Goal: Task Accomplishment & Management: Use online tool/utility

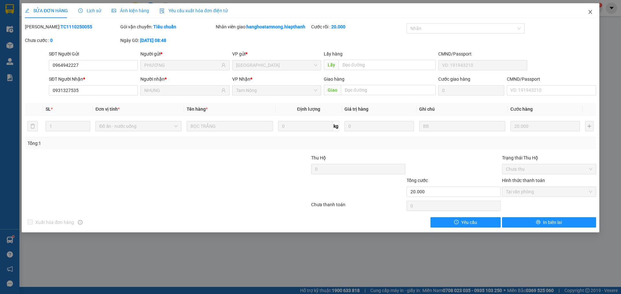
click at [591, 11] on icon "close" at bounding box center [589, 11] width 5 height 5
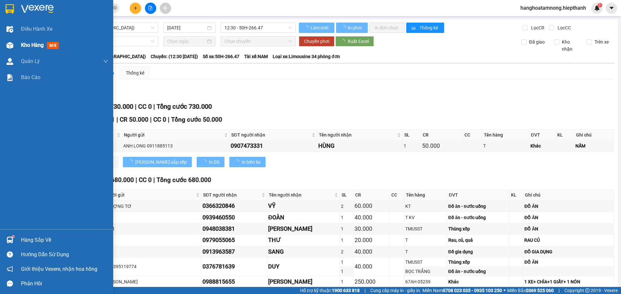
click at [13, 45] on div at bounding box center [9, 45] width 11 height 11
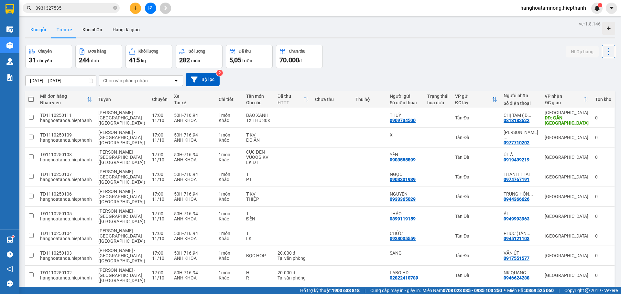
click at [37, 27] on button "Kho gửi" at bounding box center [38, 30] width 26 height 16
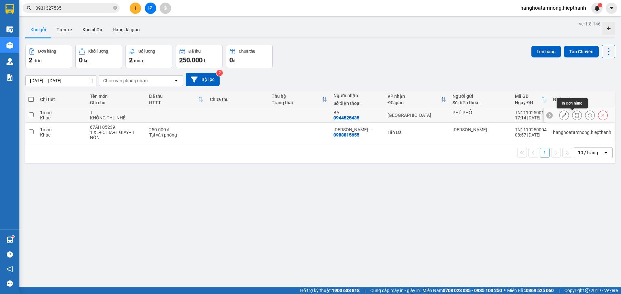
click at [574, 115] on icon at bounding box center [576, 115] width 5 height 5
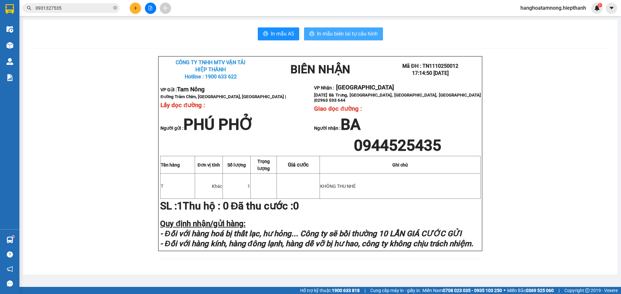
click at [341, 31] on span "In mẫu biên lai tự cấu hình" at bounding box center [347, 34] width 61 height 8
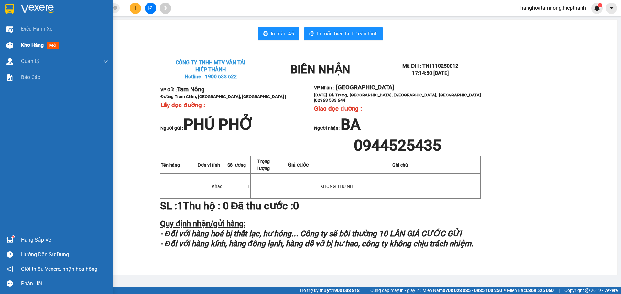
click at [32, 48] on span "Kho hàng" at bounding box center [32, 45] width 23 height 6
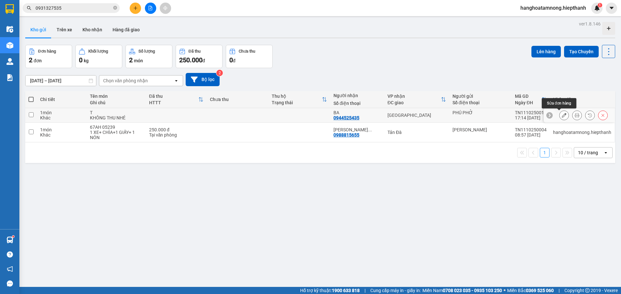
click at [561, 116] on icon at bounding box center [563, 115] width 5 height 5
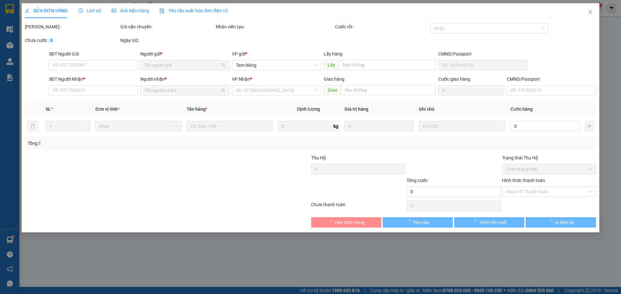
type input "0944525435"
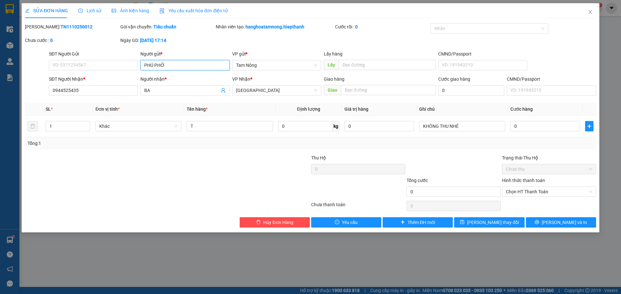
click at [162, 66] on input "PHÚ PHỞ" at bounding box center [184, 65] width 89 height 10
type input "X"
click at [175, 97] on div "Người nhận * BA" at bounding box center [184, 87] width 89 height 23
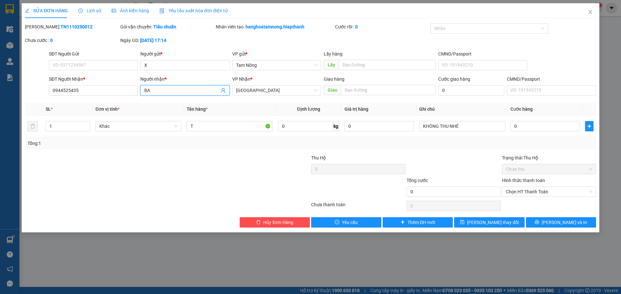
click at [176, 92] on input "BA" at bounding box center [181, 90] width 75 height 7
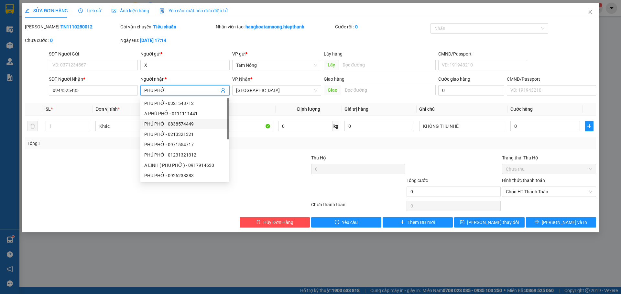
type input "PHÚ PHỞ"
click at [442, 152] on div "Total Paid Fee 0 Total UnPaid Fee 0 Cash Collection Total Fee Mã ĐH: TN11102500…" at bounding box center [310, 125] width 571 height 205
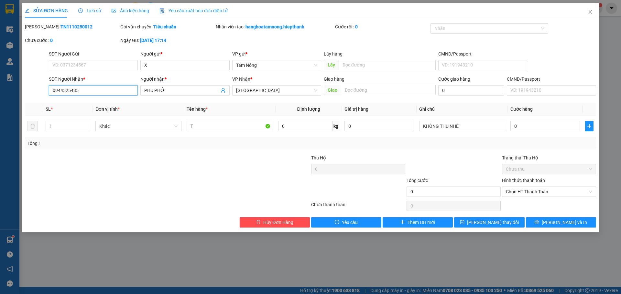
click at [97, 91] on input "0944525435" at bounding box center [93, 90] width 89 height 10
type input "0123456789"
drag, startPoint x: 169, startPoint y: 181, endPoint x: 183, endPoint y: 180, distance: 14.0
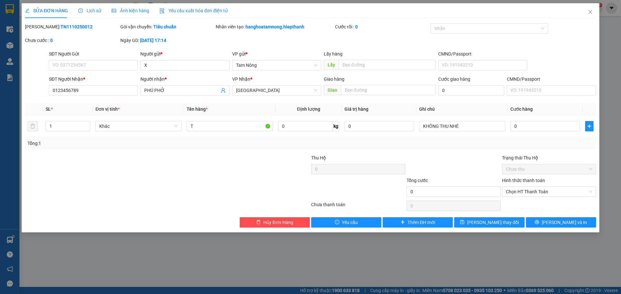
click at [169, 181] on div at bounding box center [119, 188] width 191 height 23
click at [504, 223] on span "[PERSON_NAME] thay đổi" at bounding box center [493, 222] width 52 height 7
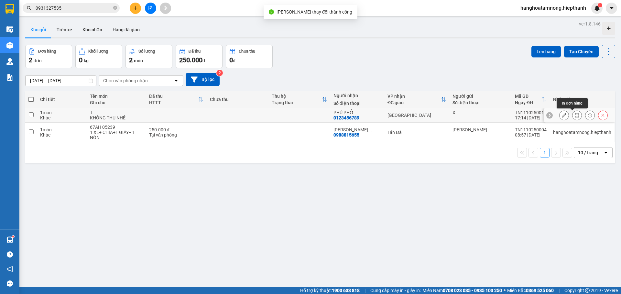
click at [574, 113] on icon at bounding box center [576, 115] width 5 height 5
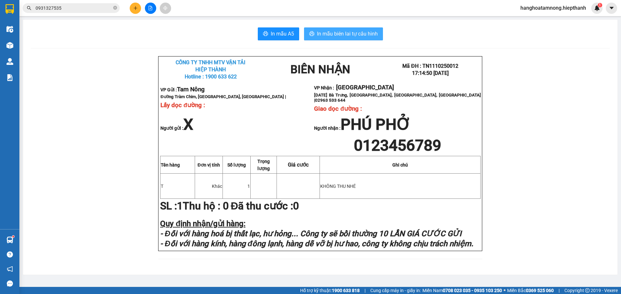
click at [339, 34] on span "In mẫu biên lai tự cấu hình" at bounding box center [347, 34] width 61 height 8
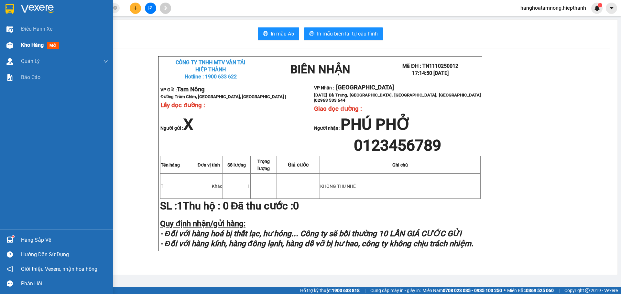
click at [11, 47] on img at bounding box center [9, 45] width 7 height 7
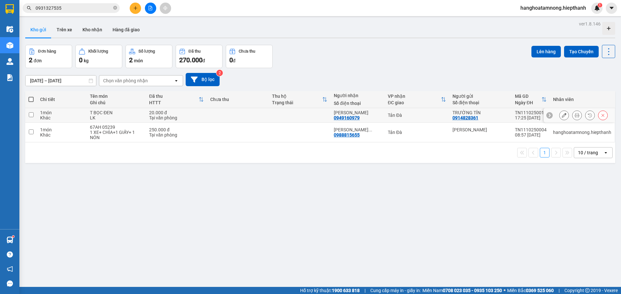
click at [572, 113] on button at bounding box center [576, 115] width 9 height 11
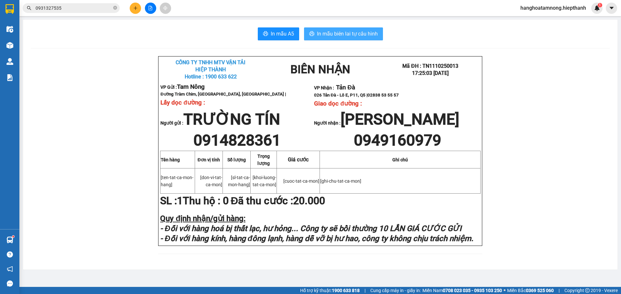
click at [367, 31] on span "In mẫu biên lai tự cấu hình" at bounding box center [347, 34] width 61 height 8
